Goal: Use online tool/utility: Utilize a website feature to perform a specific function

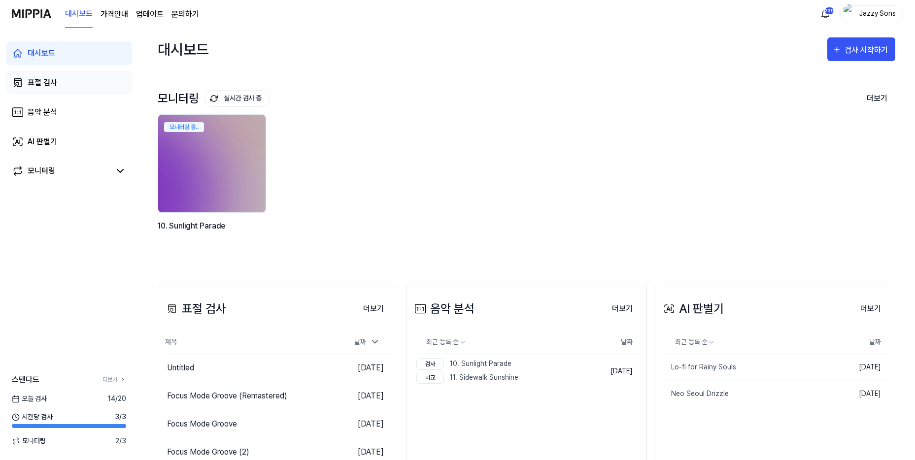
click at [49, 82] on div "표절 검사" at bounding box center [43, 83] width 30 height 12
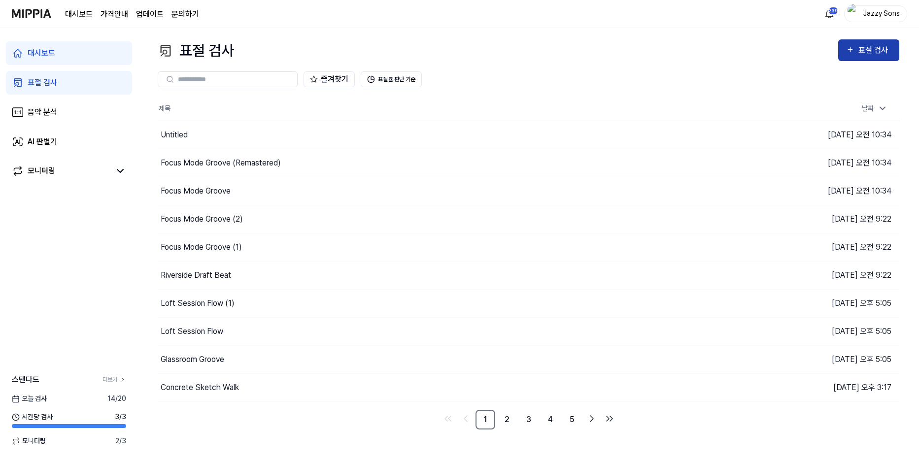
click at [867, 52] on div "표절 검사" at bounding box center [875, 50] width 33 height 13
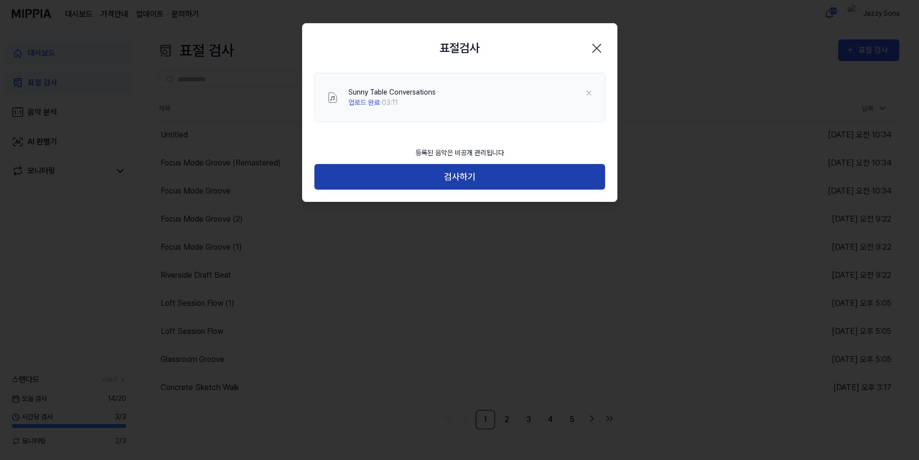
click at [467, 184] on button "검사하기" at bounding box center [459, 177] width 291 height 26
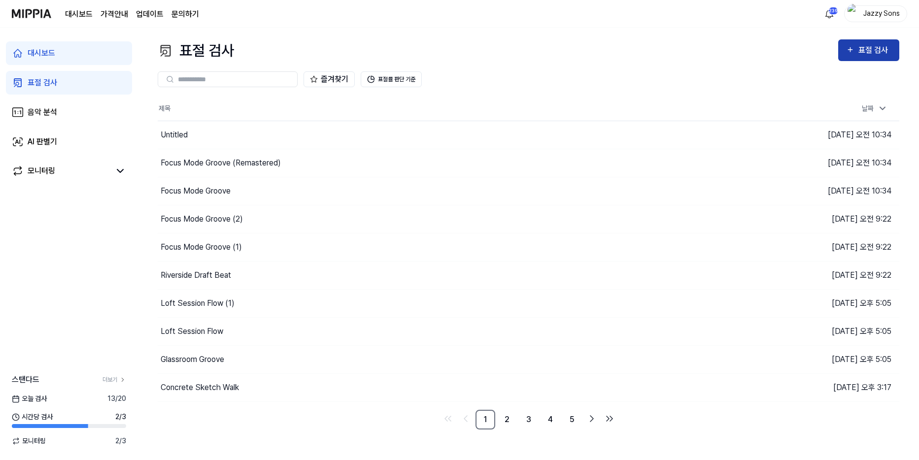
click at [863, 48] on div "표절 검사" at bounding box center [875, 50] width 33 height 13
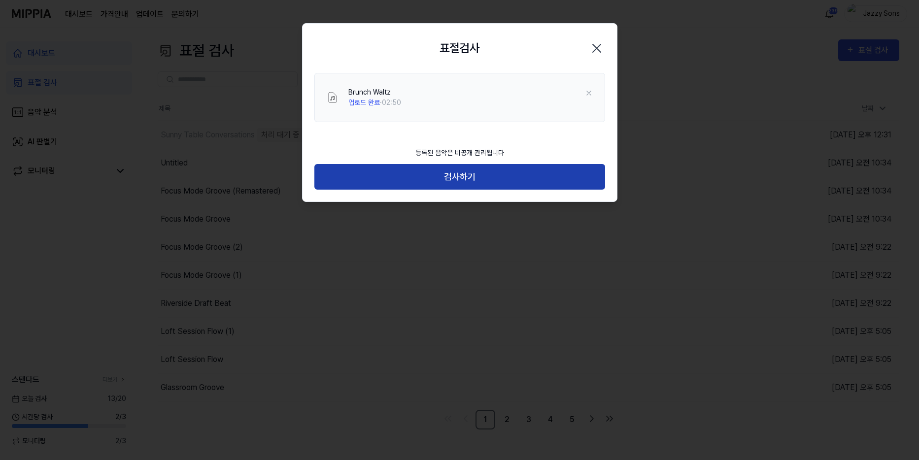
click at [468, 177] on button "검사하기" at bounding box center [459, 177] width 291 height 26
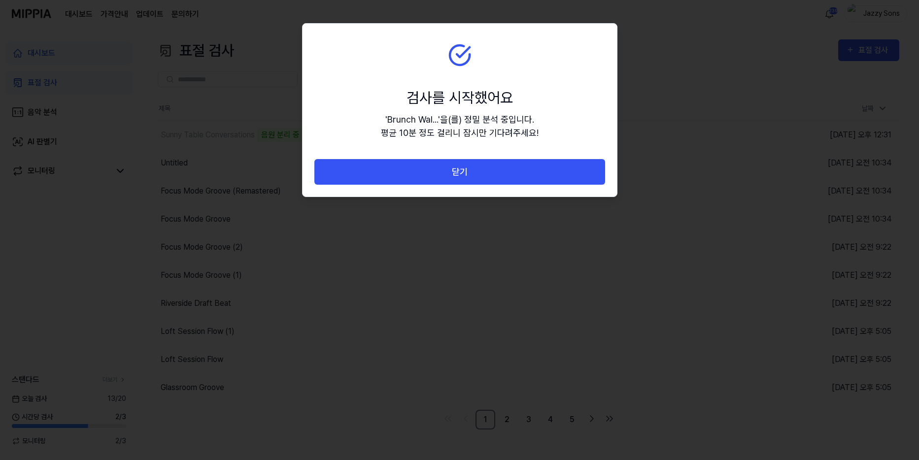
click at [474, 174] on button "닫기" at bounding box center [459, 172] width 291 height 26
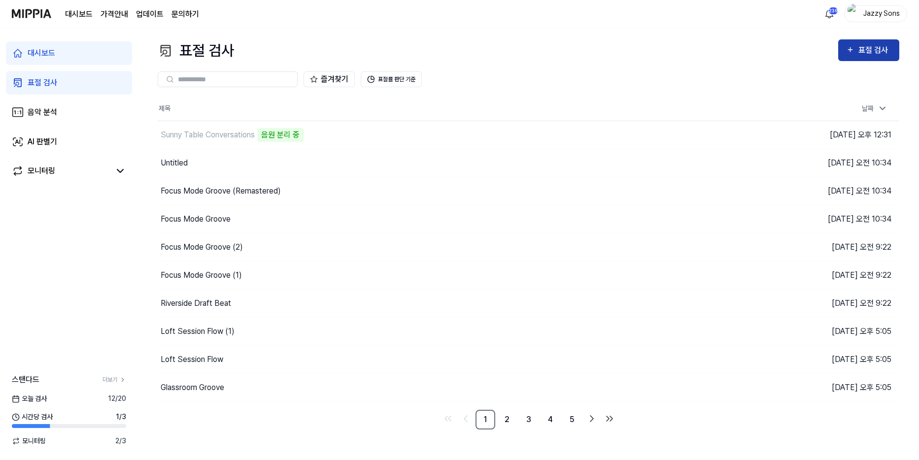
click at [878, 54] on div "표절 검사" at bounding box center [875, 50] width 33 height 13
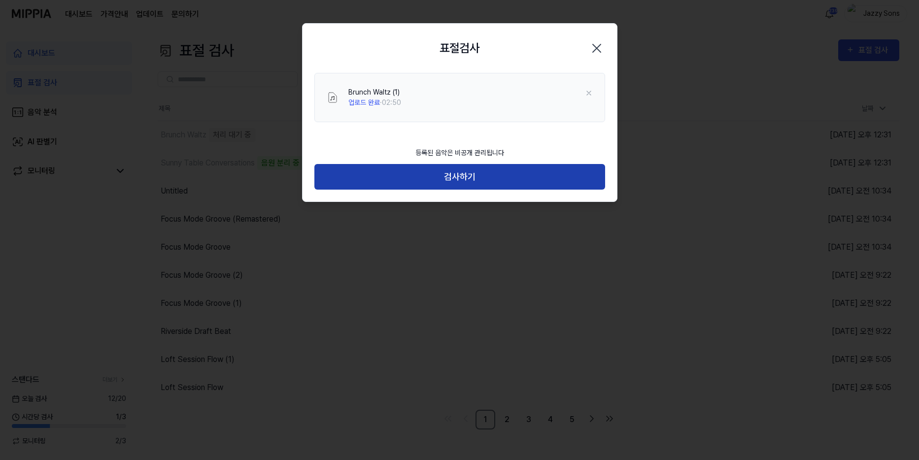
click at [454, 183] on button "검사하기" at bounding box center [459, 177] width 291 height 26
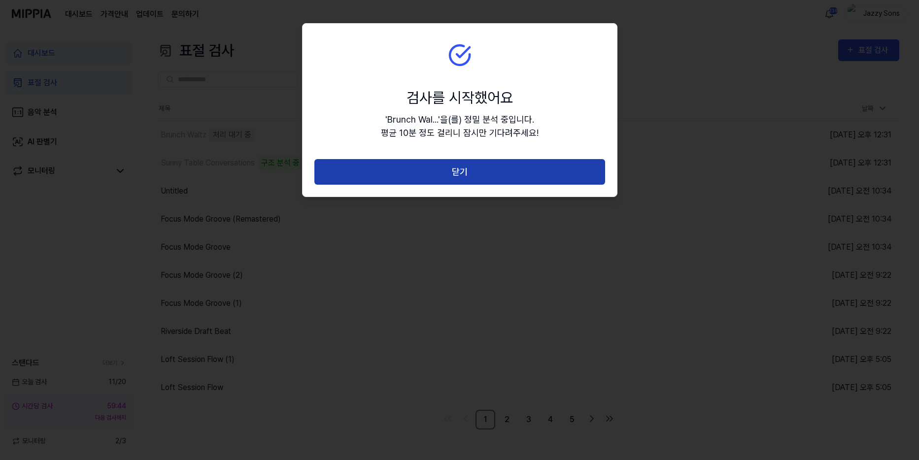
click at [424, 168] on button "닫기" at bounding box center [459, 172] width 291 height 26
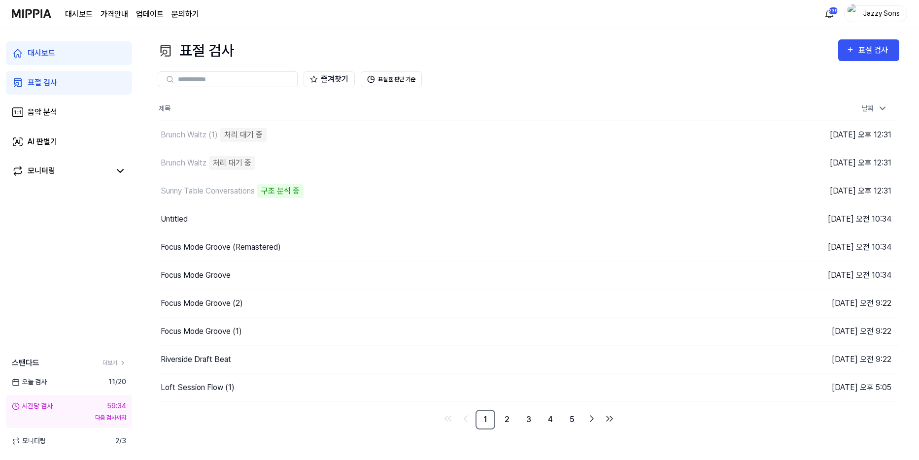
click at [48, 236] on div "대시보드 표절 검사 음악 분석 AI 판별기 모니터링 스탠다드 더보기 오늘 검사 11 / 20 시간당 검사 59:34 다음 검사까지 모니터링 2…" at bounding box center [69, 244] width 138 height 433
